Goal: Find specific page/section: Find specific page/section

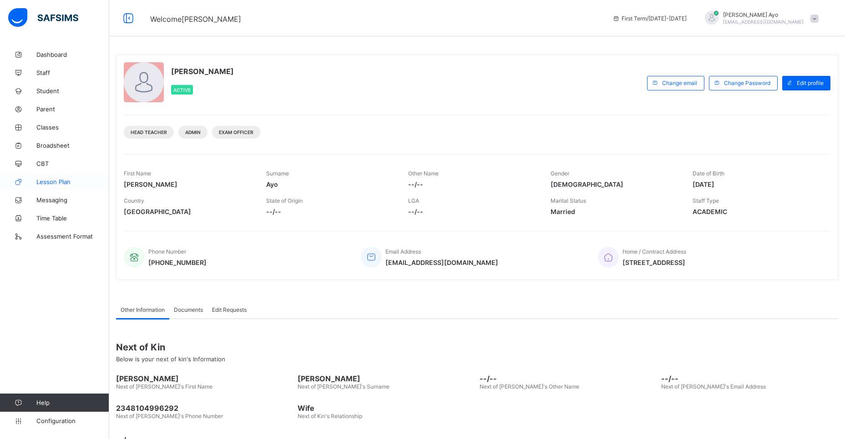
click at [50, 179] on span "Lesson Plan" at bounding box center [72, 181] width 73 height 7
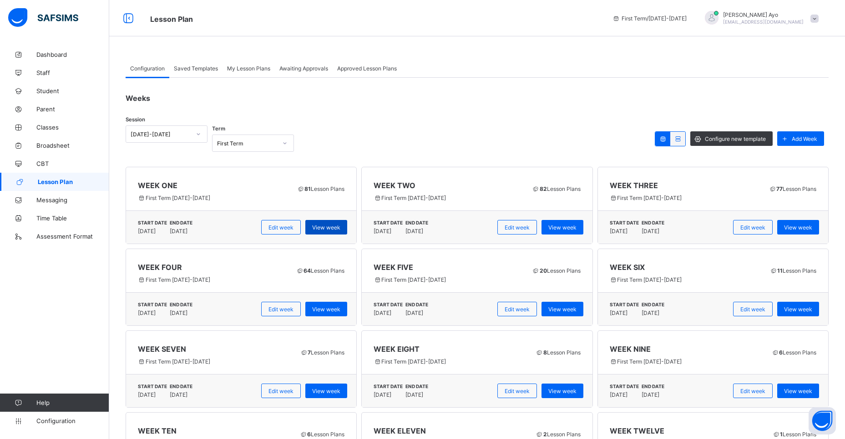
click at [326, 231] on span "View week" at bounding box center [326, 227] width 28 height 7
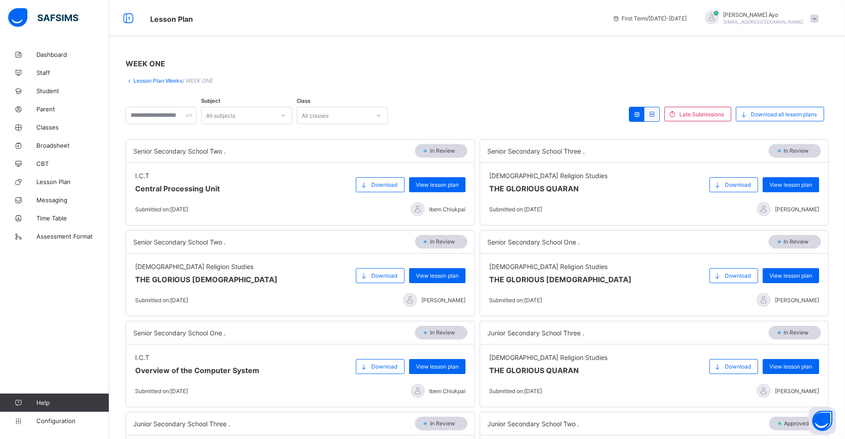
click at [286, 116] on icon at bounding box center [282, 115] width 5 height 9
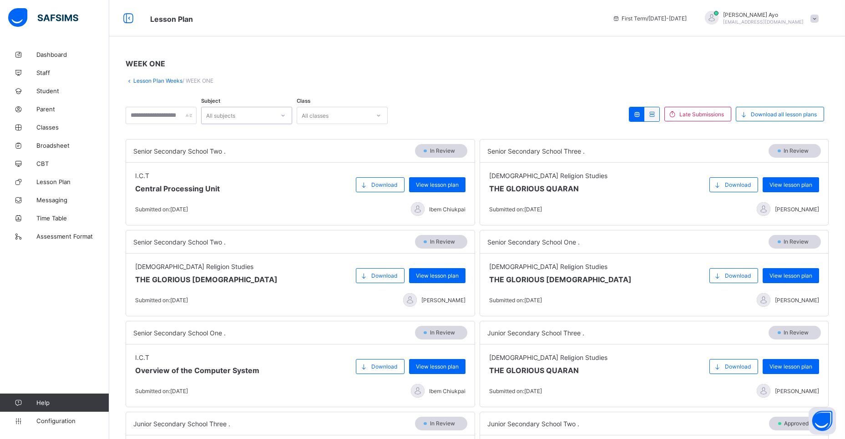
click at [286, 117] on icon at bounding box center [282, 115] width 5 height 9
click at [381, 111] on icon at bounding box center [378, 115] width 5 height 9
click at [386, 111] on div at bounding box center [378, 115] width 15 height 15
click at [381, 115] on icon at bounding box center [378, 115] width 5 height 9
click at [286, 115] on icon at bounding box center [282, 115] width 5 height 9
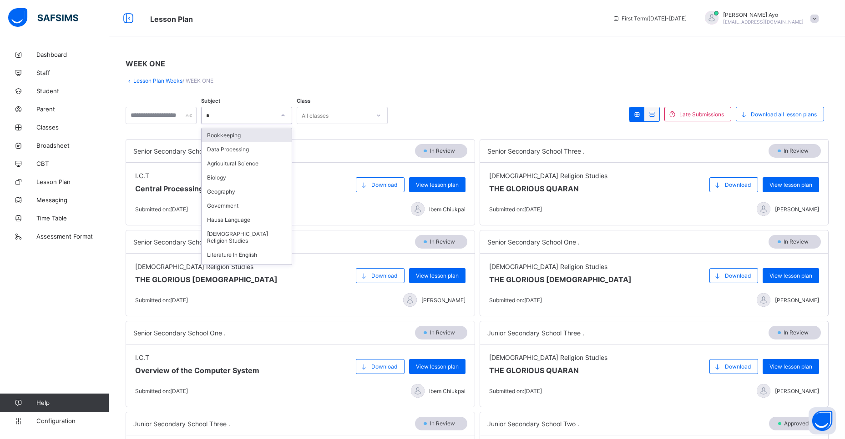
type input "**"
click at [276, 136] on div "Geography" at bounding box center [247, 135] width 90 height 14
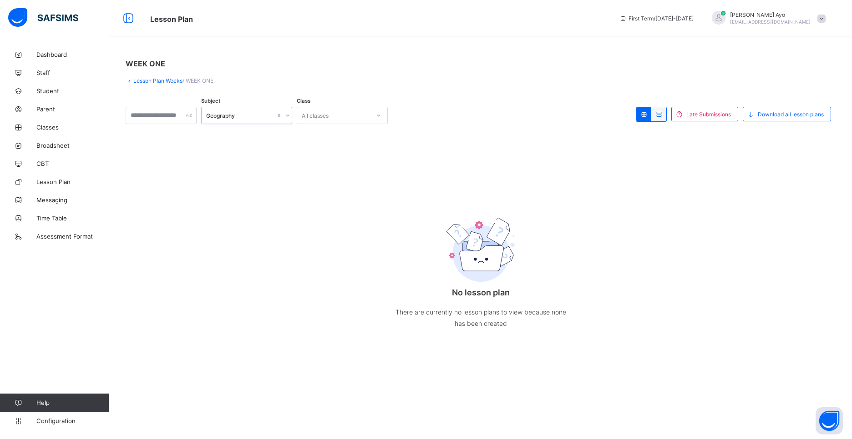
click at [290, 116] on icon at bounding box center [287, 115] width 5 height 9
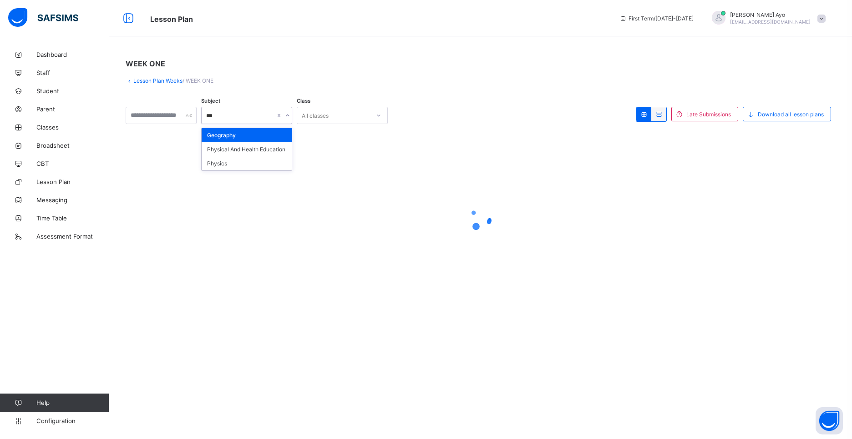
type input "****"
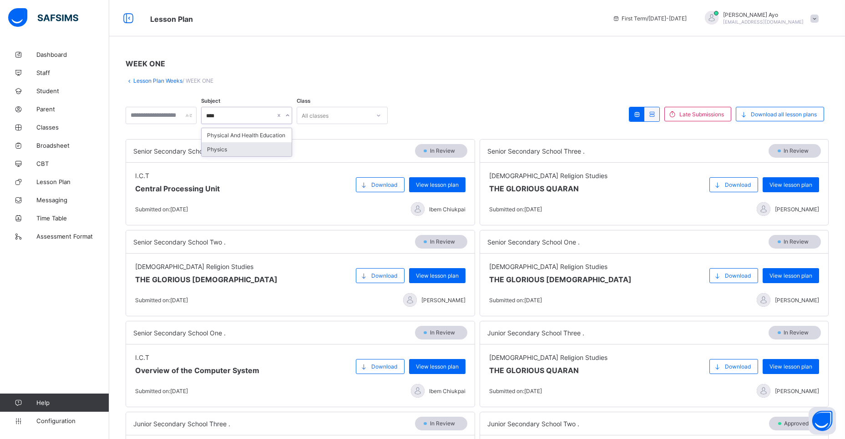
click at [256, 149] on div "Physics" at bounding box center [247, 149] width 90 height 14
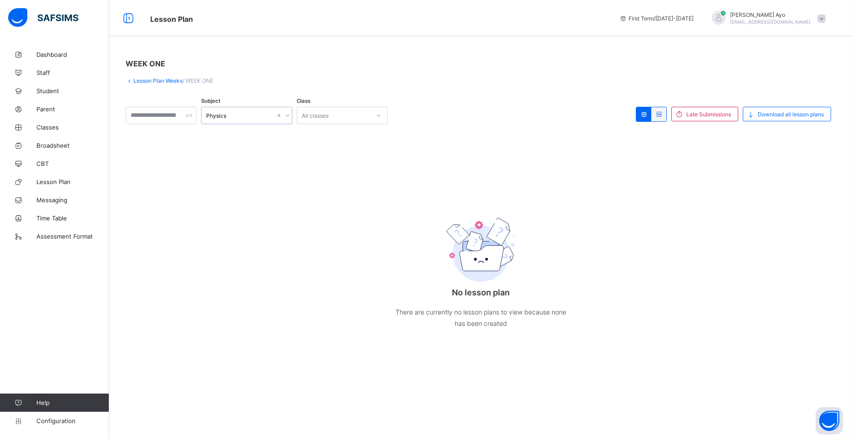
click at [290, 116] on icon at bounding box center [287, 115] width 5 height 9
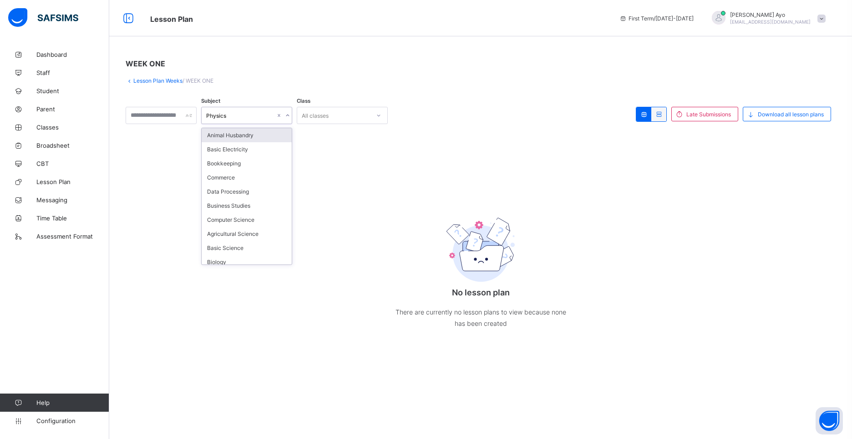
type input "*"
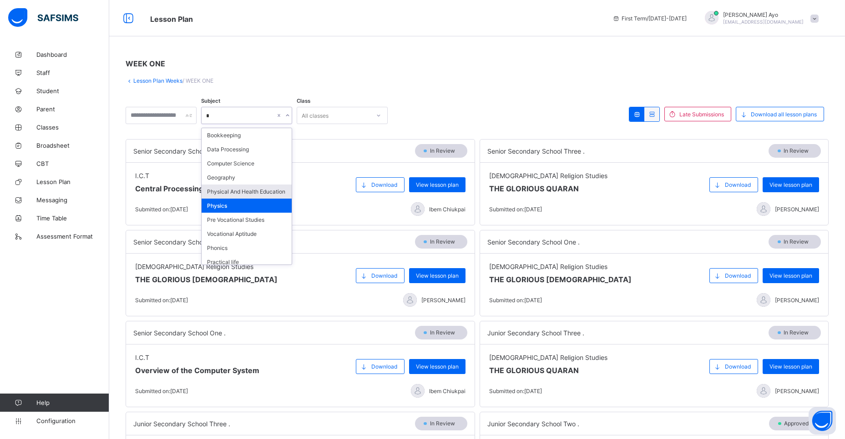
click at [254, 193] on div "Physical And Health Education" at bounding box center [247, 192] width 90 height 14
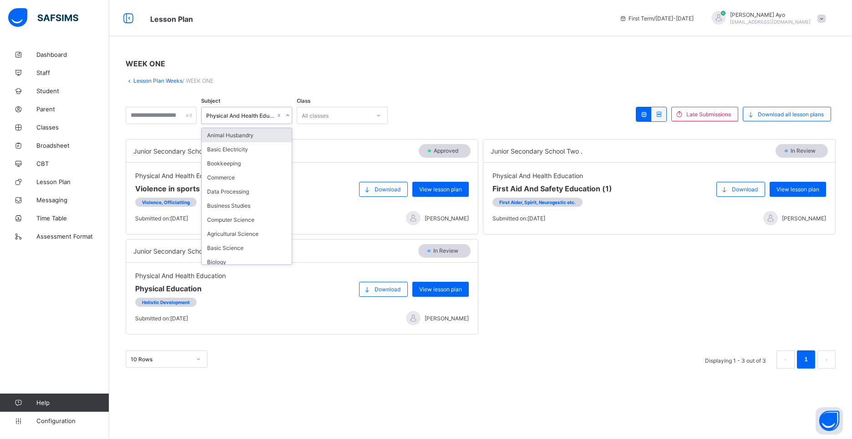
click at [290, 117] on icon at bounding box center [287, 115] width 5 height 9
type input "*"
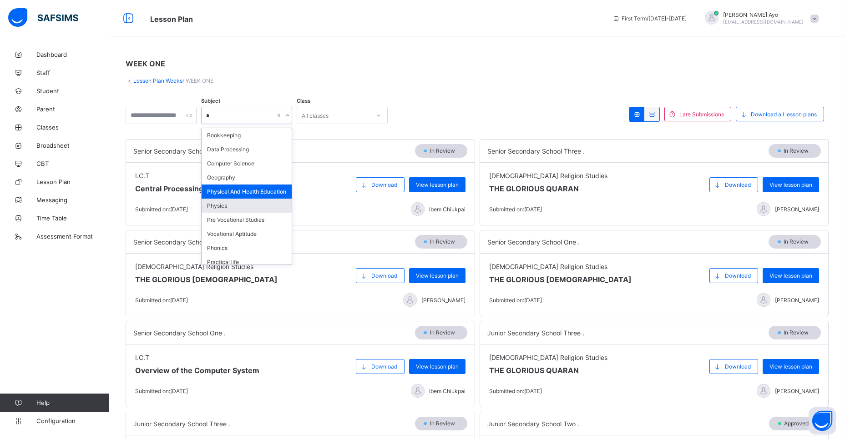
click at [234, 213] on div "Physics" at bounding box center [247, 206] width 90 height 14
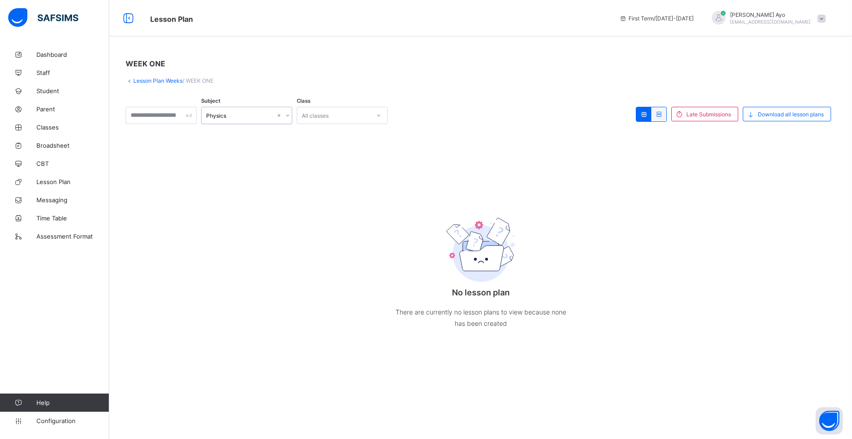
click at [153, 79] on link "Lesson Plan Weeks" at bounding box center [157, 80] width 49 height 7
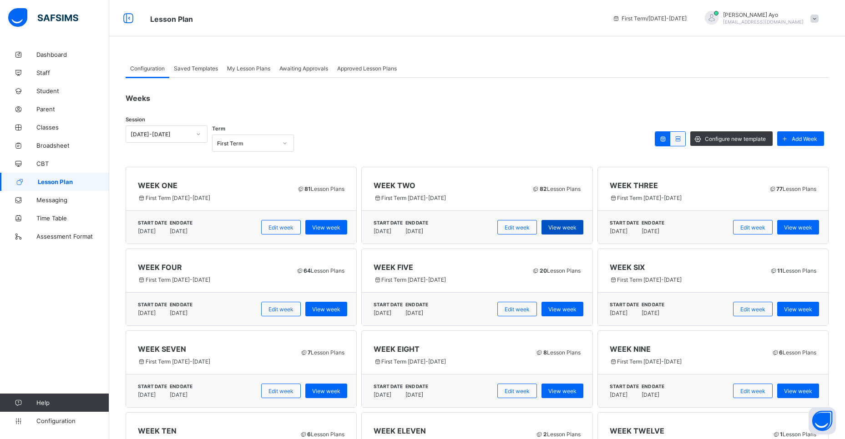
click at [565, 227] on span "View week" at bounding box center [562, 227] width 28 height 7
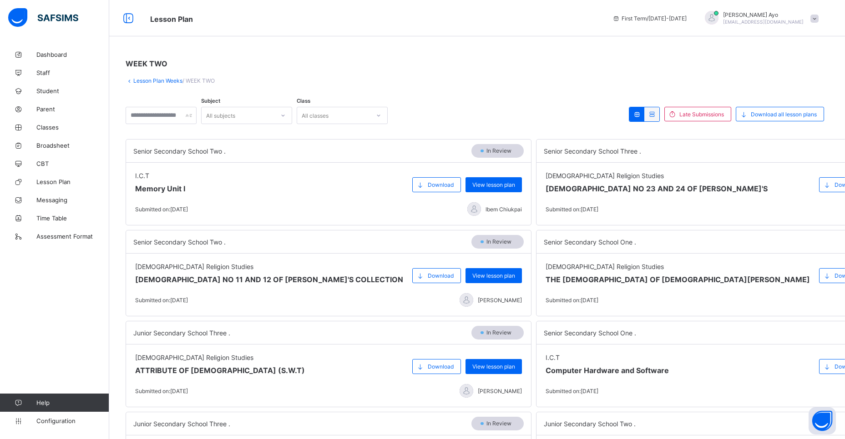
click at [286, 117] on icon at bounding box center [282, 115] width 5 height 9
click at [286, 116] on icon at bounding box center [282, 115] width 5 height 9
click at [285, 116] on icon at bounding box center [283, 116] width 3 height 2
click at [286, 116] on icon at bounding box center [282, 115] width 5 height 9
click at [286, 117] on icon at bounding box center [282, 115] width 5 height 9
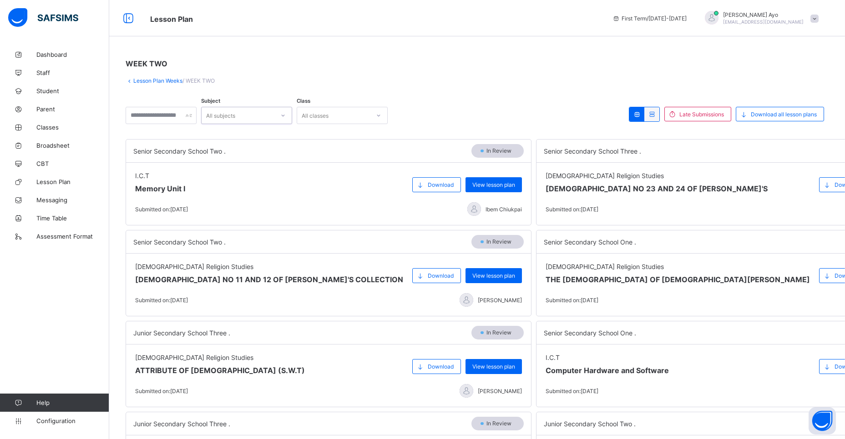
click at [286, 117] on icon at bounding box center [282, 115] width 5 height 9
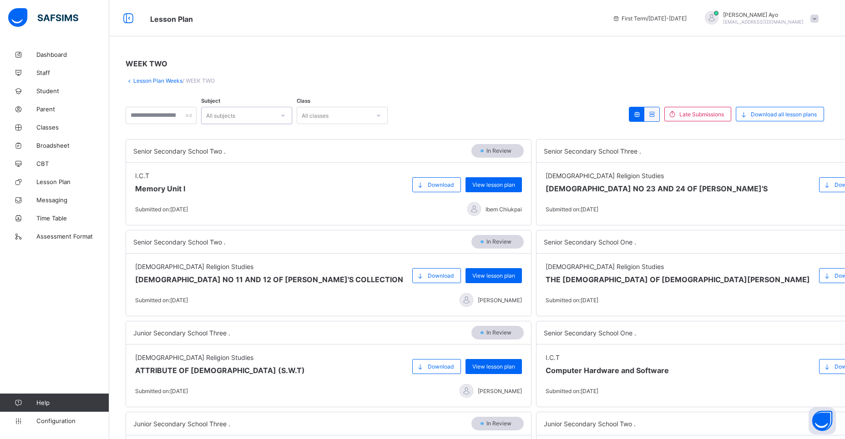
click at [286, 117] on icon at bounding box center [282, 115] width 5 height 9
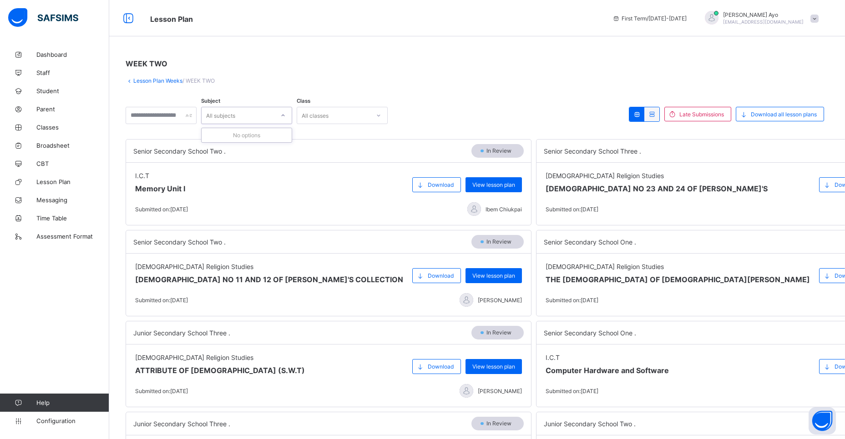
click at [428, 112] on div at bounding box center [508, 115] width 232 height 17
click at [381, 113] on icon at bounding box center [378, 115] width 5 height 9
click at [291, 118] on div at bounding box center [282, 115] width 15 height 15
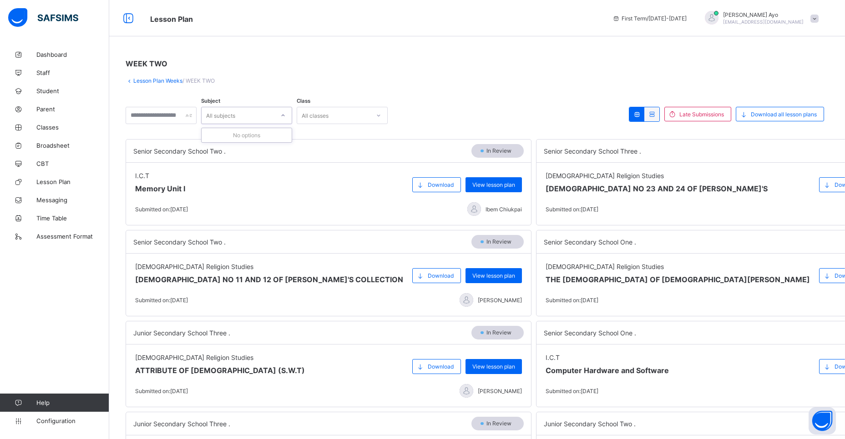
click at [274, 116] on div "All subjects" at bounding box center [238, 115] width 73 height 13
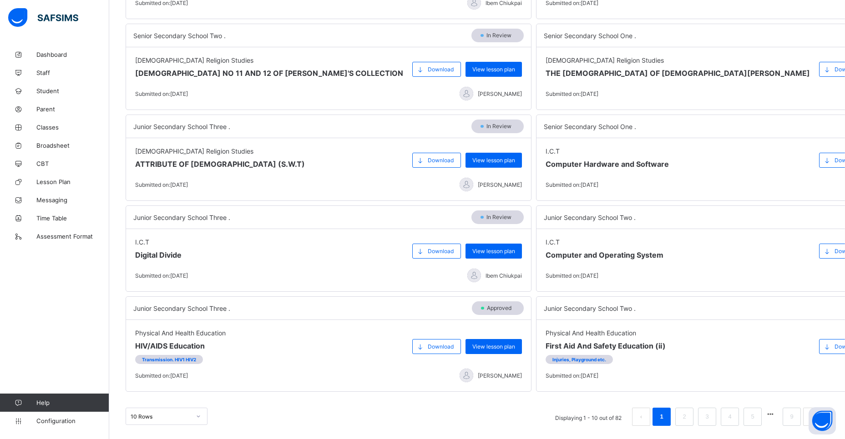
scroll to position [207, 0]
click at [688, 413] on link "2" at bounding box center [684, 417] width 9 height 12
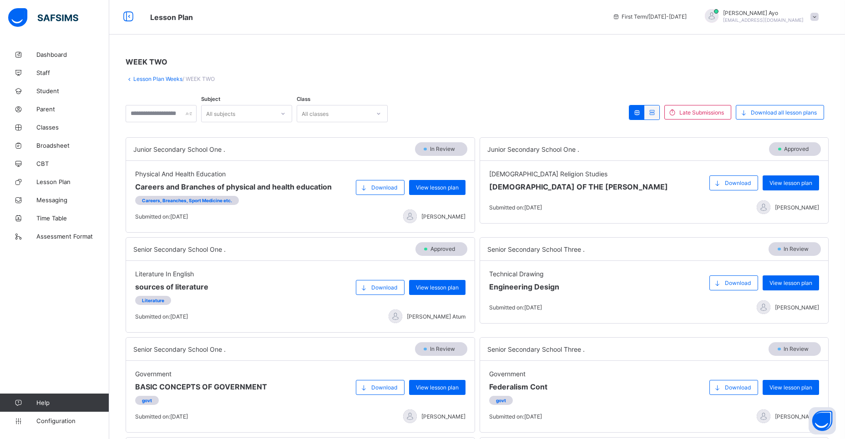
scroll to position [0, 0]
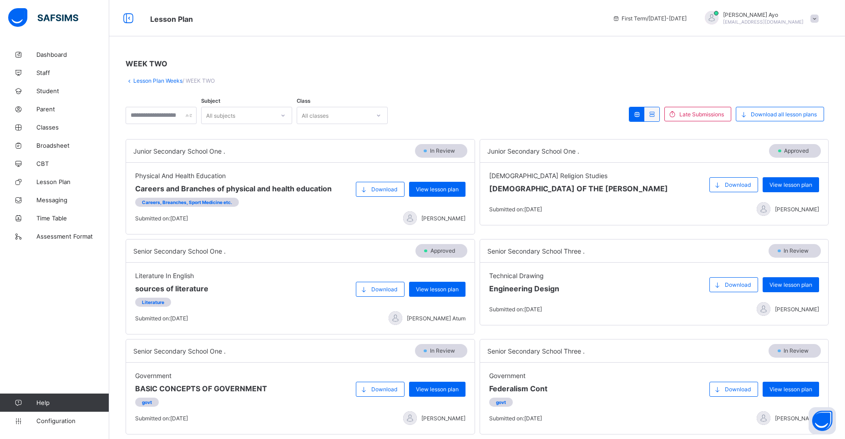
click at [235, 118] on div "All subjects" at bounding box center [220, 115] width 29 height 17
click at [235, 119] on div "All subjects" at bounding box center [220, 115] width 29 height 17
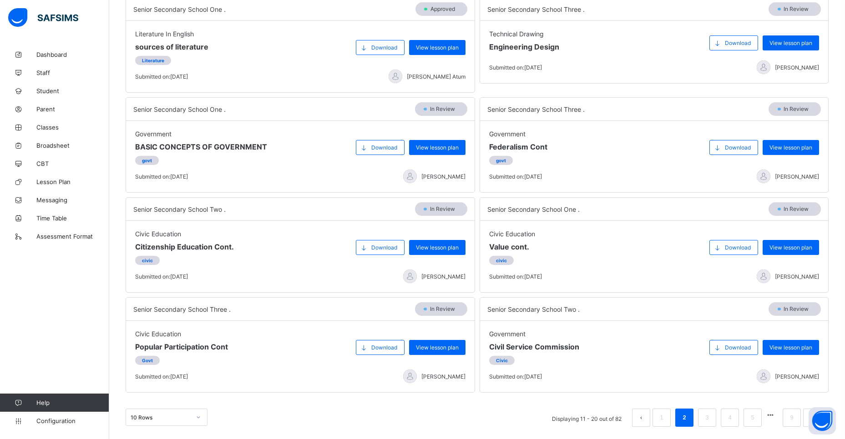
scroll to position [243, 0]
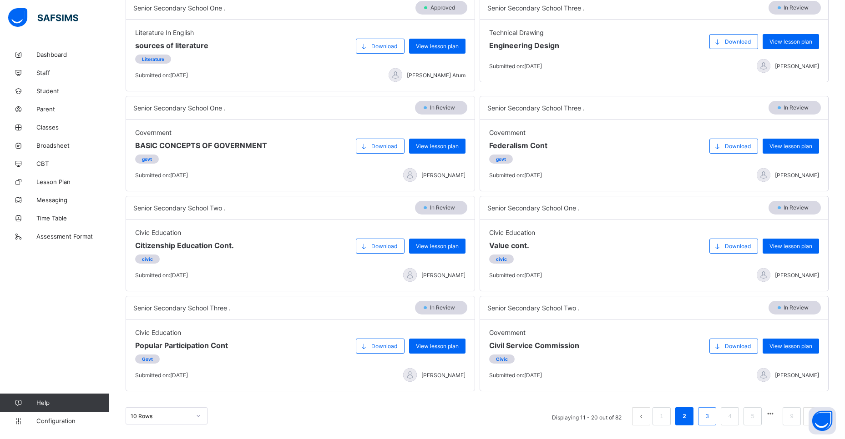
click at [711, 416] on link "3" at bounding box center [706, 417] width 9 height 12
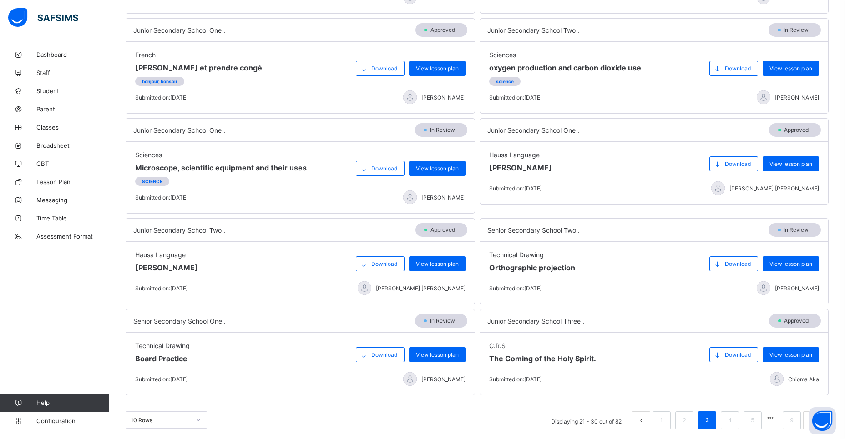
scroll to position [225, 0]
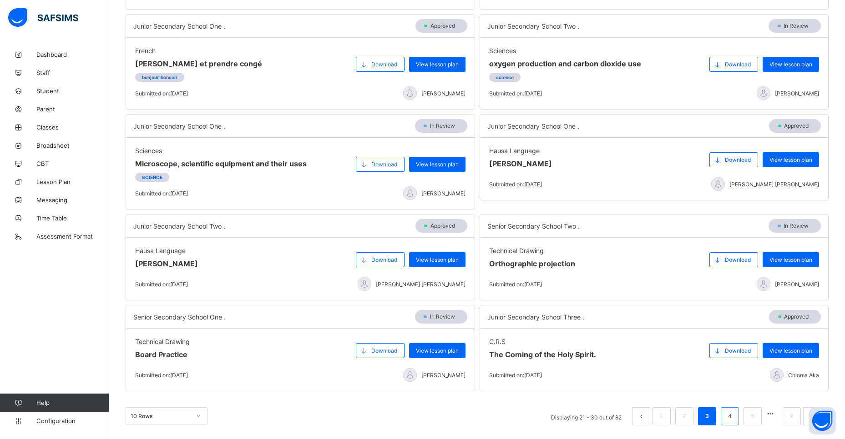
click at [731, 412] on li "4" at bounding box center [730, 417] width 18 height 18
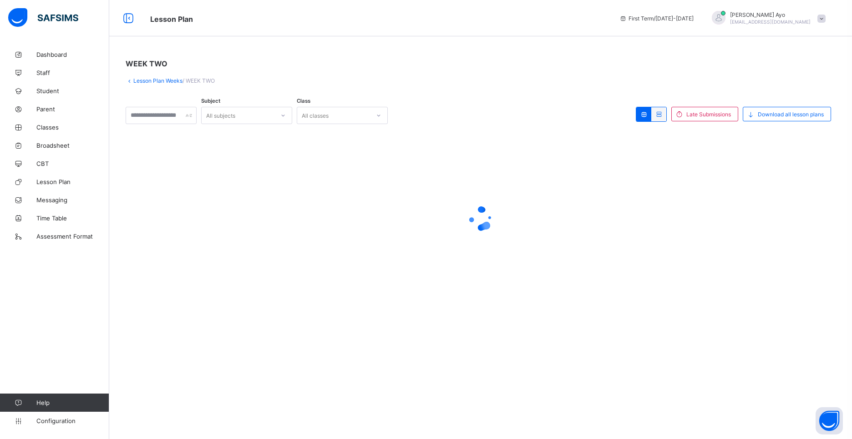
click at [274, 115] on div "All subjects" at bounding box center [238, 115] width 73 height 13
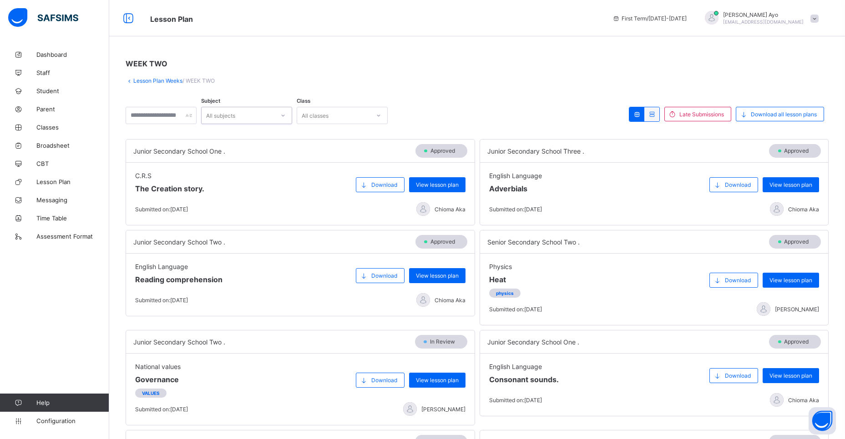
click at [274, 115] on div "All subjects" at bounding box center [238, 115] width 73 height 13
click at [274, 113] on div "All subjects" at bounding box center [238, 115] width 73 height 13
click at [370, 115] on div "All classes" at bounding box center [333, 115] width 73 height 13
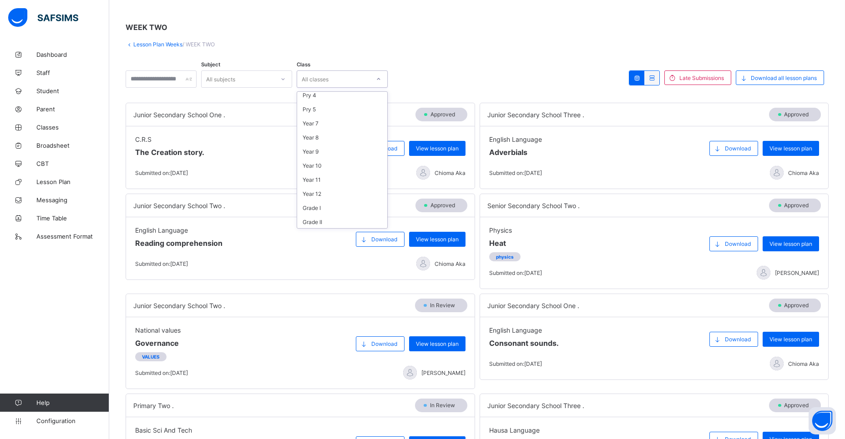
scroll to position [118, 0]
click at [340, 167] on div "Year 10" at bounding box center [342, 164] width 90 height 14
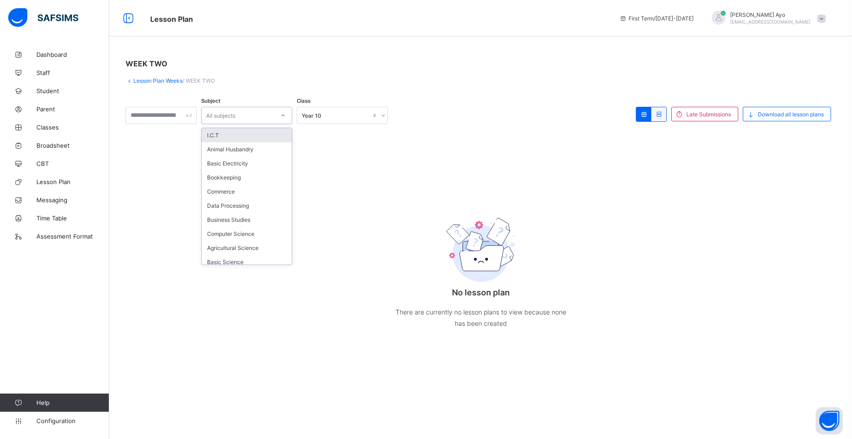
click at [286, 117] on icon at bounding box center [282, 115] width 5 height 9
click at [160, 80] on link "Lesson Plan Weeks" at bounding box center [157, 80] width 49 height 7
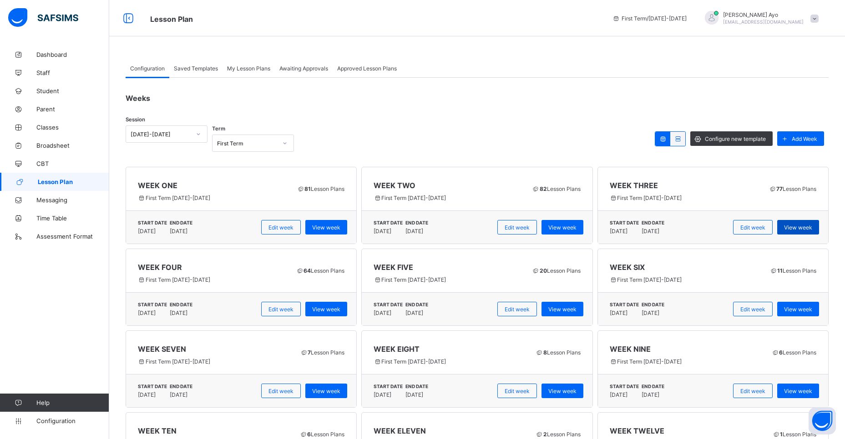
click at [802, 231] on span "View week" at bounding box center [798, 227] width 28 height 7
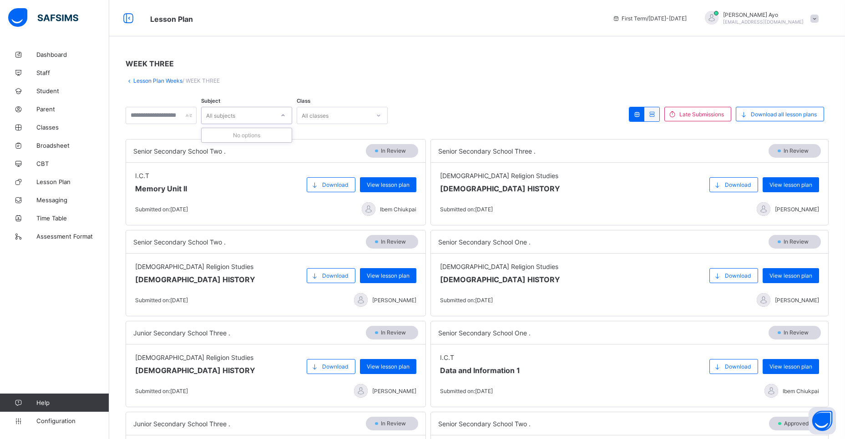
click at [286, 115] on icon at bounding box center [282, 115] width 5 height 9
click at [285, 116] on icon at bounding box center [283, 116] width 3 height 2
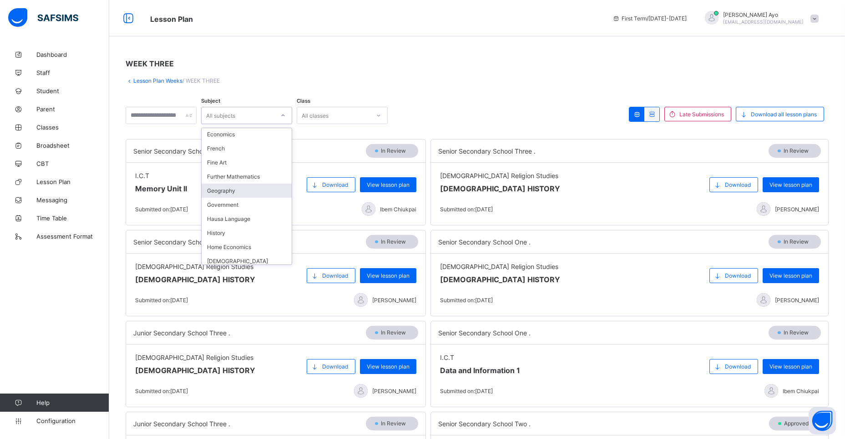
click at [244, 193] on div "Geography" at bounding box center [247, 191] width 90 height 14
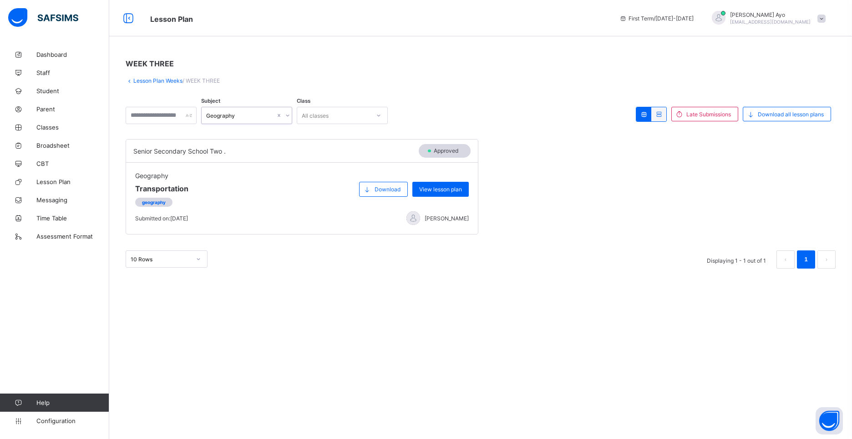
click at [156, 81] on link "Lesson Plan Weeks" at bounding box center [157, 80] width 49 height 7
